Goal: Task Accomplishment & Management: Manage account settings

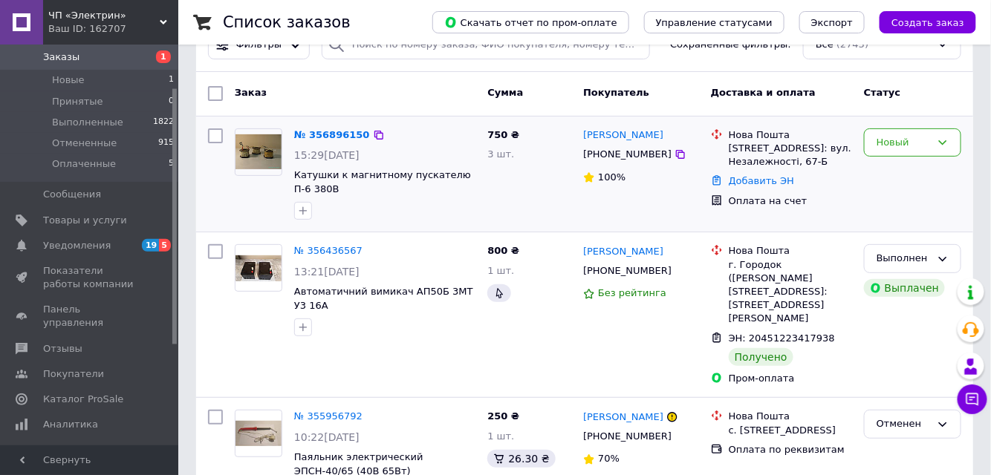
scroll to position [67, 0]
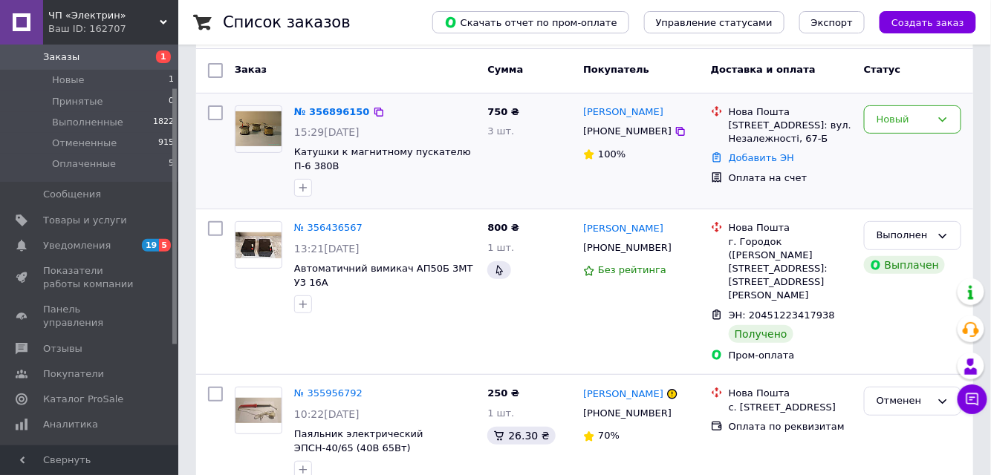
drag, startPoint x: 388, startPoint y: 192, endPoint x: 201, endPoint y: 174, distance: 188.0
click at [388, 191] on div at bounding box center [384, 188] width 187 height 24
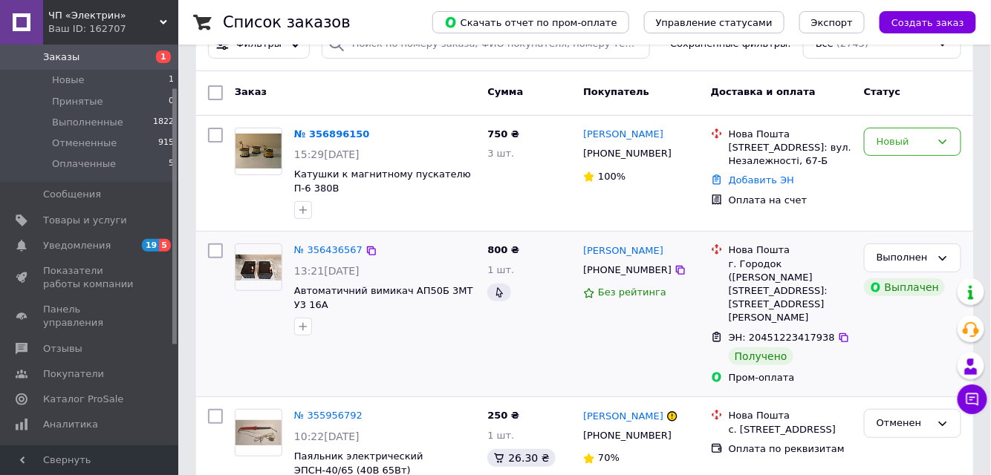
scroll to position [134, 0]
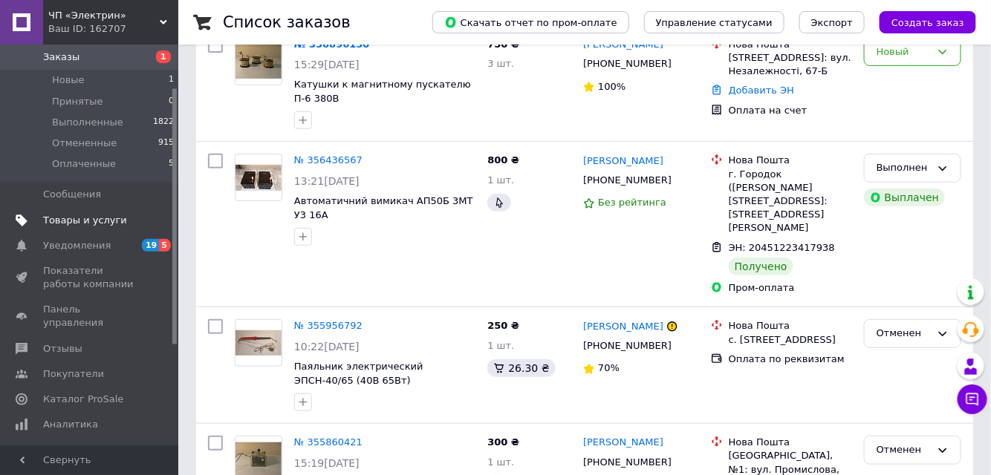
click at [50, 218] on span "Товары и услуги" at bounding box center [85, 220] width 84 height 13
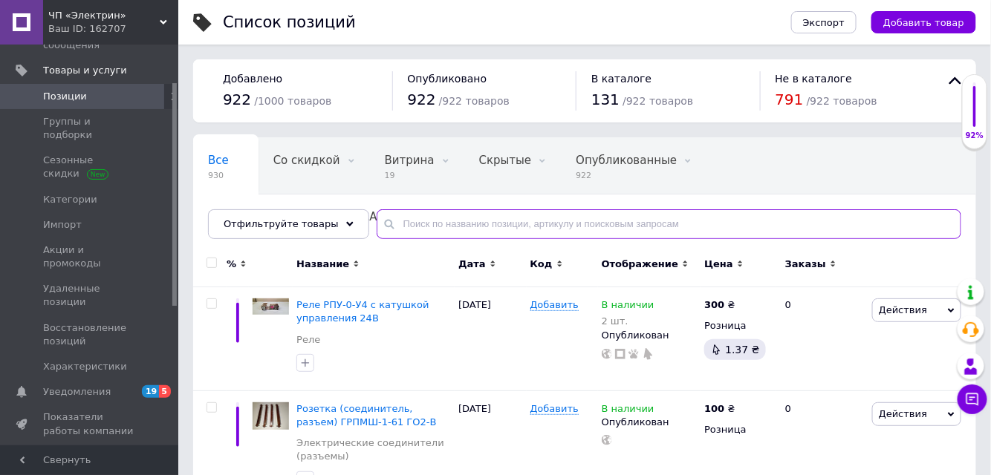
click at [400, 229] on input "text" at bounding box center [669, 224] width 585 height 30
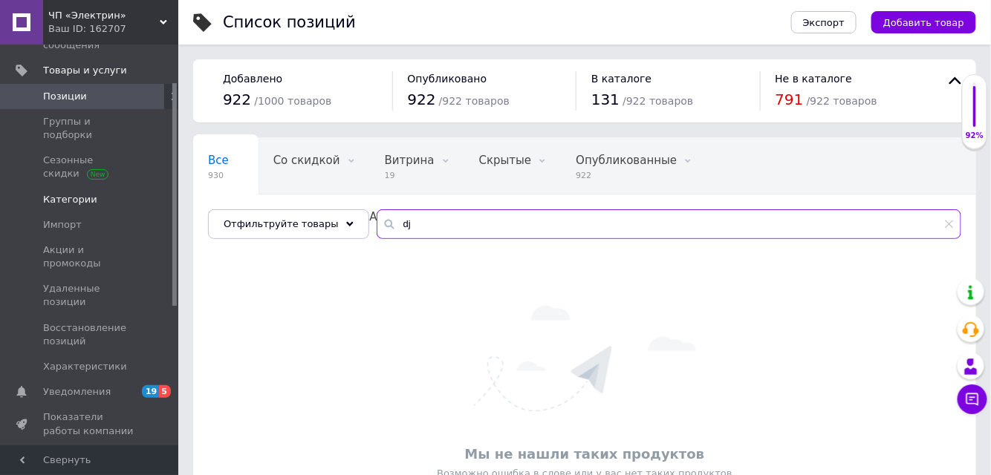
type input "d"
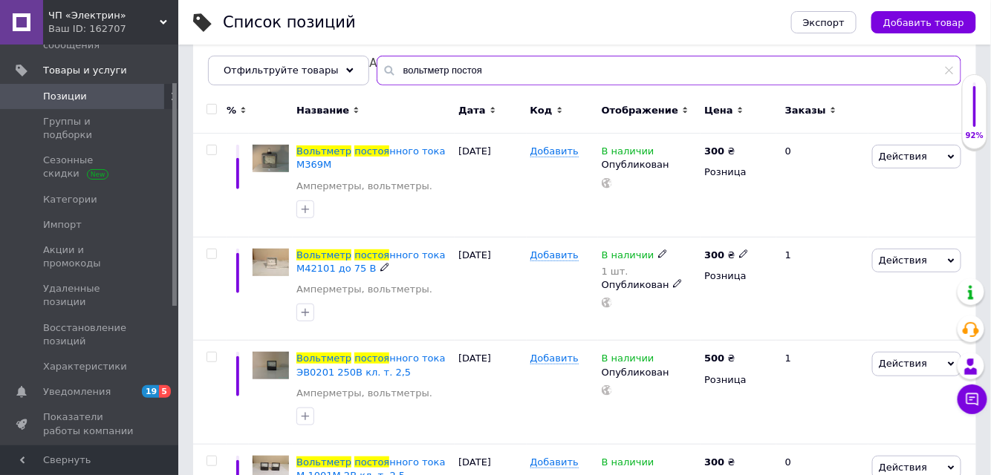
scroll to position [221, 0]
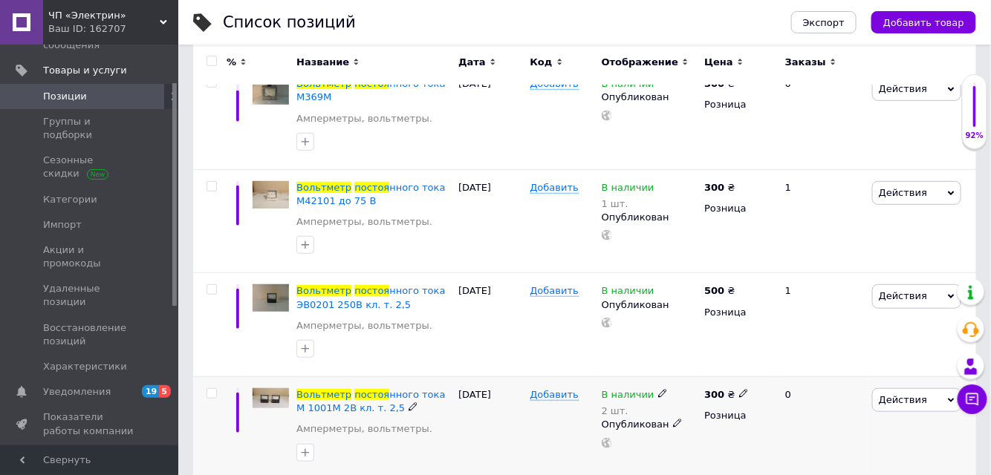
type input "вольтметр постоя"
click at [952, 403] on span "Действия" at bounding box center [916, 400] width 89 height 24
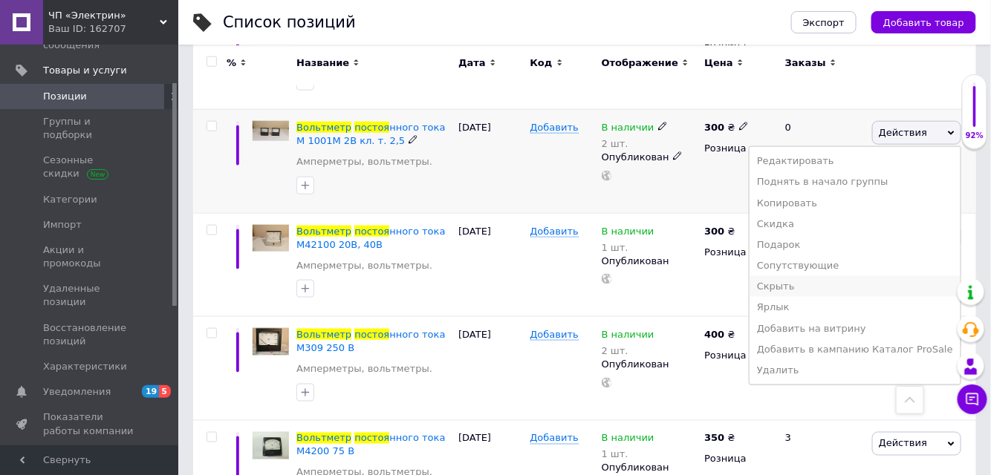
scroll to position [491, 0]
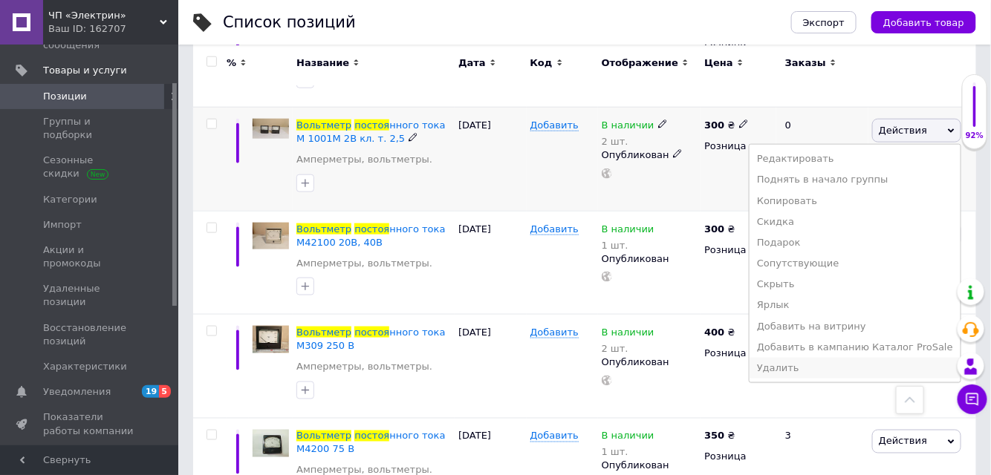
click at [790, 379] on li "Удалить" at bounding box center [854, 368] width 211 height 21
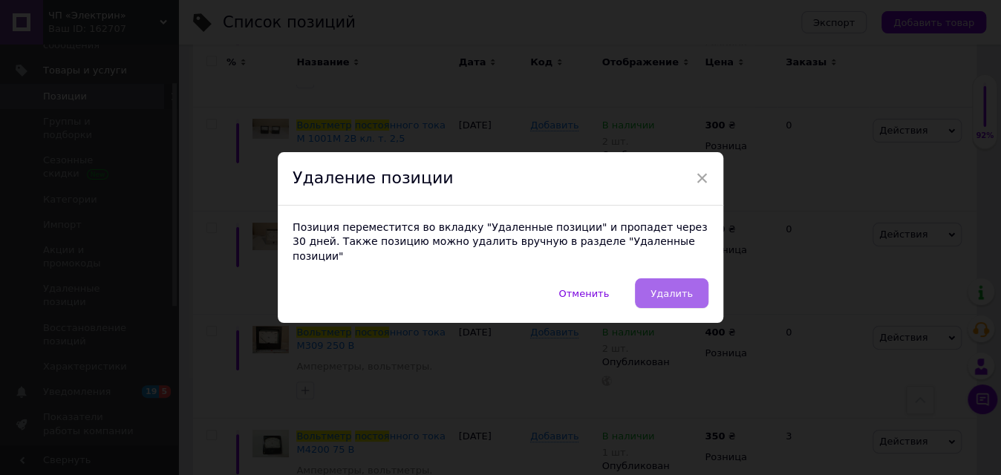
click at [667, 299] on span "Удалить" at bounding box center [672, 293] width 42 height 11
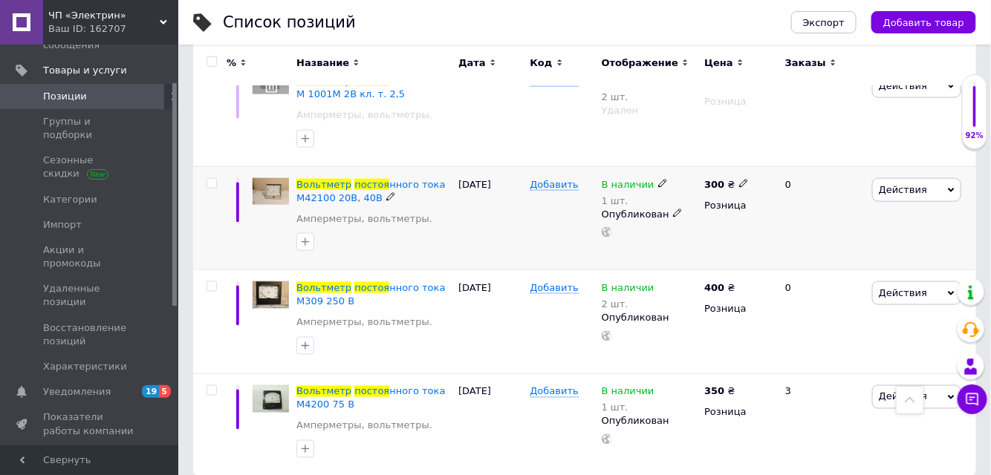
scroll to position [559, 0]
